Goal: Information Seeking & Learning: Learn about a topic

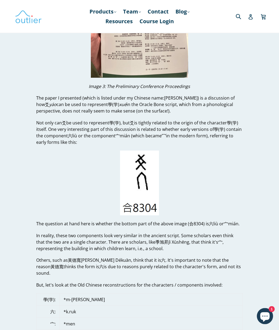
scroll to position [693, 0]
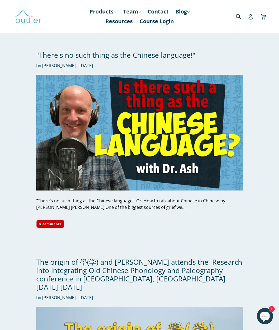
scroll to position [440, 0]
click at [219, 140] on img at bounding box center [139, 133] width 206 height 116
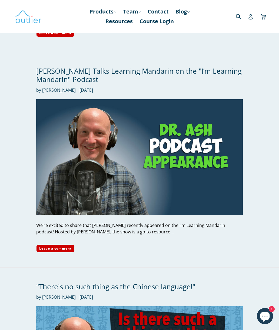
scroll to position [208, 0]
click at [225, 127] on img at bounding box center [139, 157] width 206 height 116
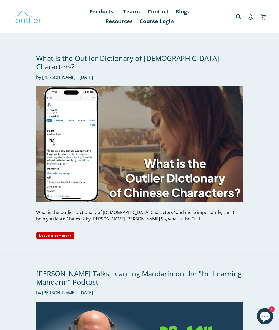
scroll to position [6, 0]
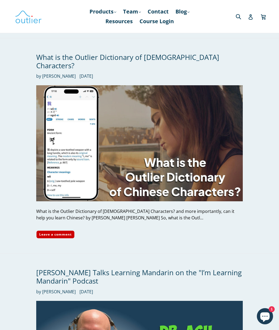
click at [226, 144] on img at bounding box center [139, 143] width 206 height 116
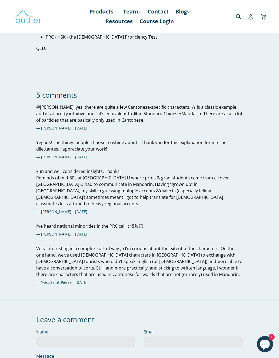
scroll to position [1908, 0]
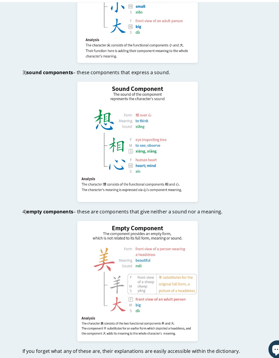
scroll to position [1309, 0]
